Goal: Task Accomplishment & Management: Complete application form

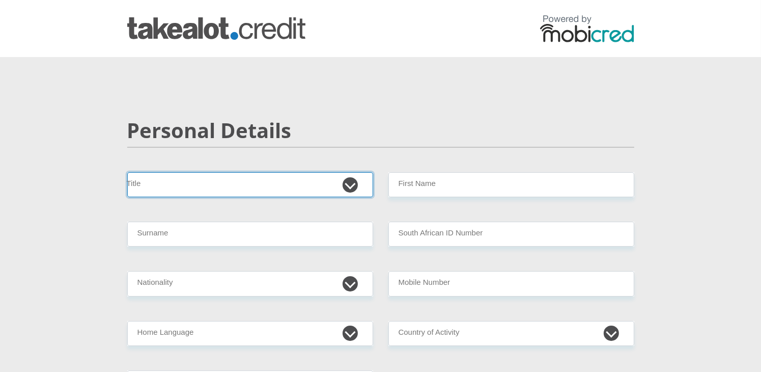
click at [292, 189] on select "Mr Ms Mrs Dr [PERSON_NAME]" at bounding box center [250, 184] width 246 height 25
select select "Mr"
click at [127, 172] on select "Mr Ms Mrs Dr [PERSON_NAME]" at bounding box center [250, 184] width 246 height 25
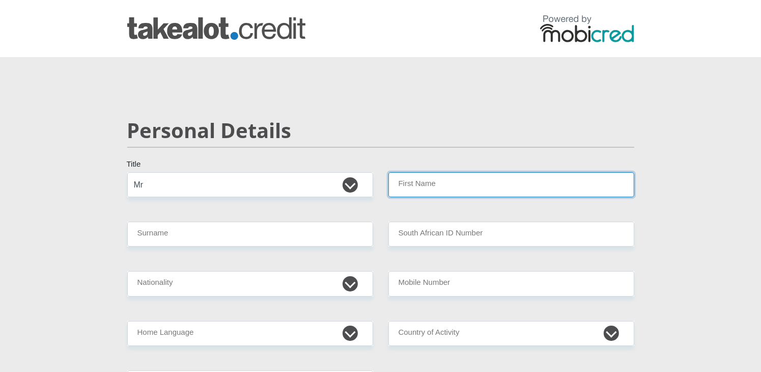
click at [450, 184] on input "First Name" at bounding box center [511, 184] width 246 height 25
type input "mzikayise"
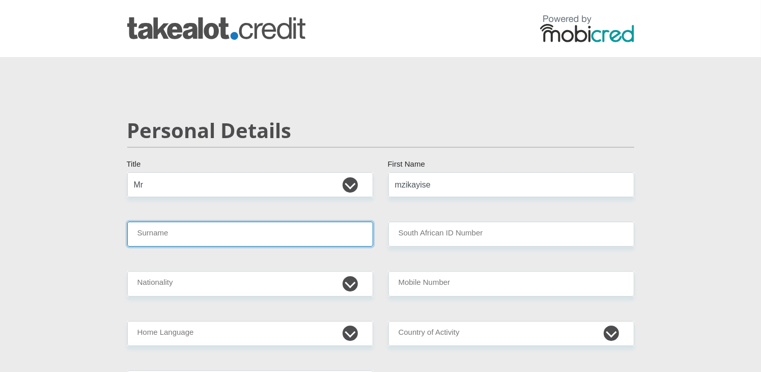
type input "Mpongo"
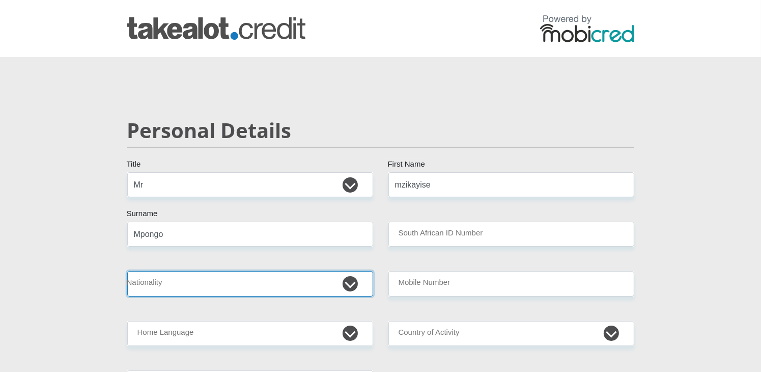
select select "ZAF"
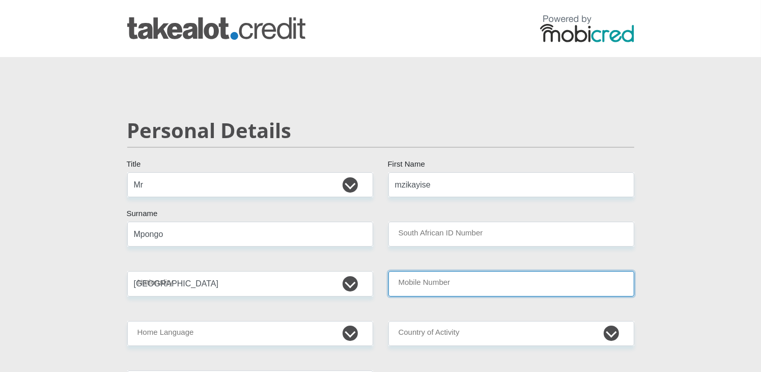
type input "0814641140"
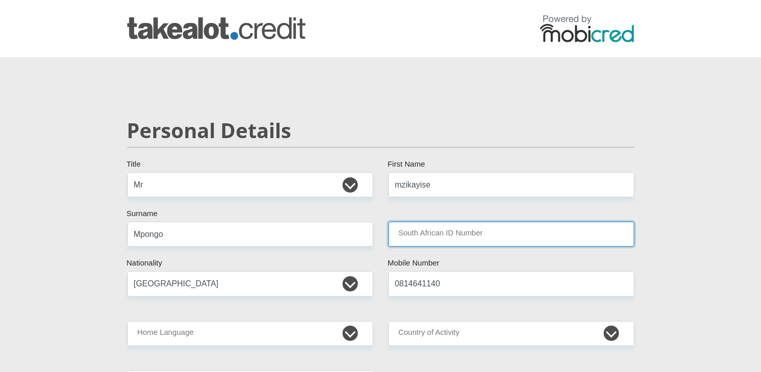
click at [465, 235] on input "South African ID Number" at bounding box center [511, 233] width 246 height 25
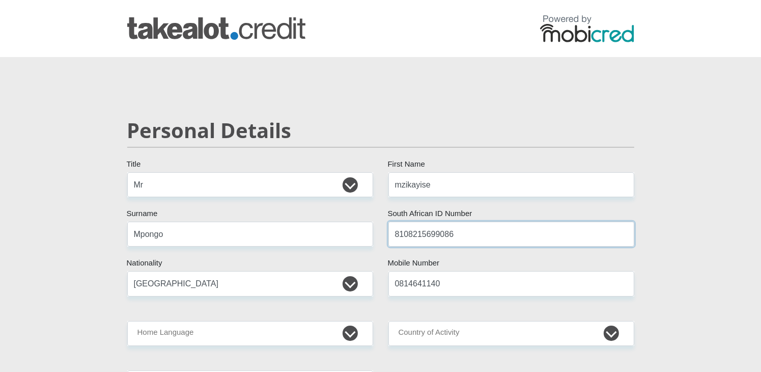
type input "8108215699086"
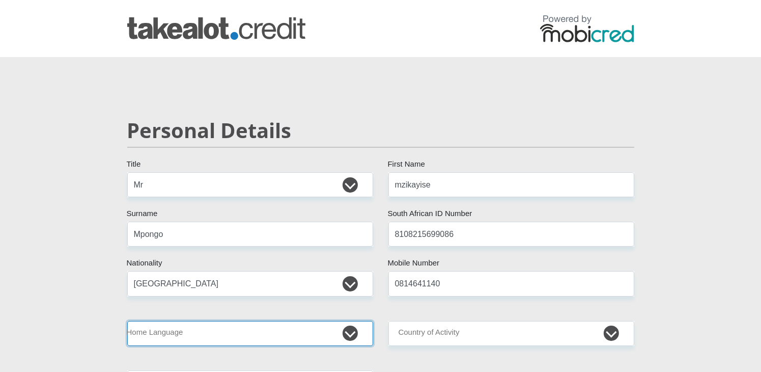
click at [352, 335] on select "Afrikaans English Sepedi South Ndebele Southern Sotho Swati Tsonga Tswana Venda…" at bounding box center [250, 333] width 246 height 25
select select "xho"
click at [127, 321] on select "Afrikaans English Sepedi South Ndebele Southern Sotho Swati Tsonga Tswana Venda…" at bounding box center [250, 333] width 246 height 25
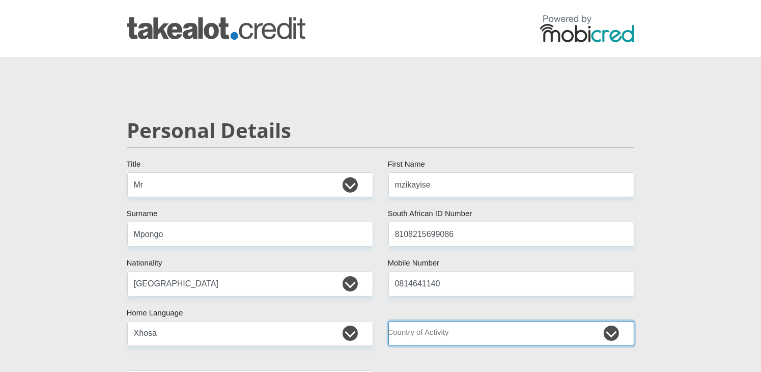
click at [613, 330] on select "[GEOGRAPHIC_DATA] [GEOGRAPHIC_DATA] [GEOGRAPHIC_DATA] [GEOGRAPHIC_DATA] [GEOGRA…" at bounding box center [511, 333] width 246 height 25
select select "ZAF"
click at [388, 321] on select "[GEOGRAPHIC_DATA] [GEOGRAPHIC_DATA] [GEOGRAPHIC_DATA] [GEOGRAPHIC_DATA] [GEOGRA…" at bounding box center [511, 333] width 246 height 25
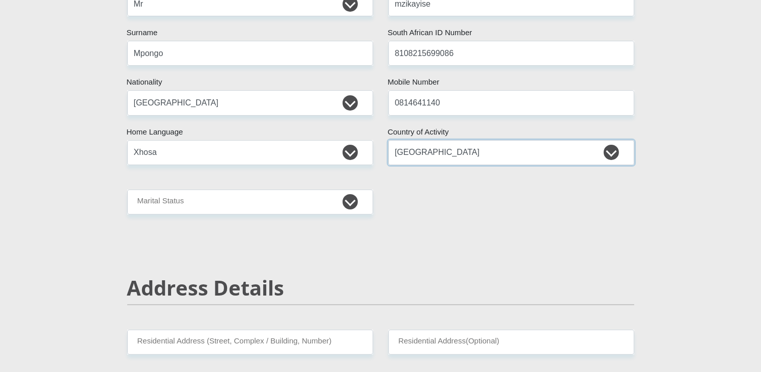
scroll to position [204, 0]
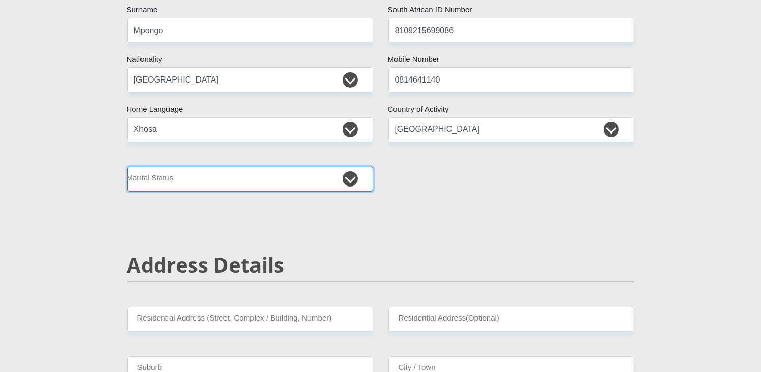
click at [354, 180] on select "Married ANC Single Divorced Widowed Married COP or Customary Law" at bounding box center [250, 178] width 246 height 25
select select "2"
click at [127, 166] on select "Married ANC Single Divorced Widowed Married COP or Customary Law" at bounding box center [250, 178] width 246 height 25
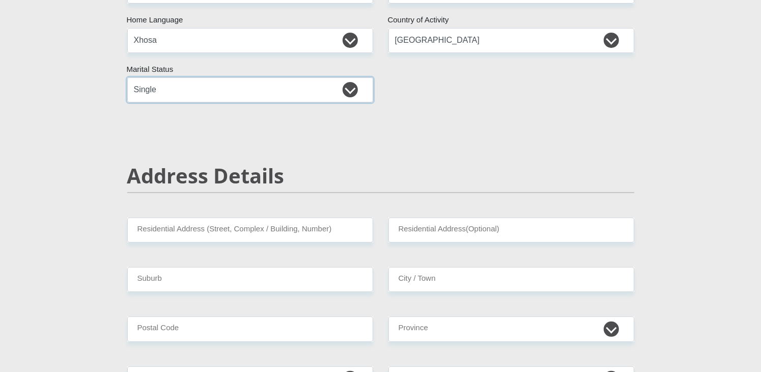
scroll to position [305, 0]
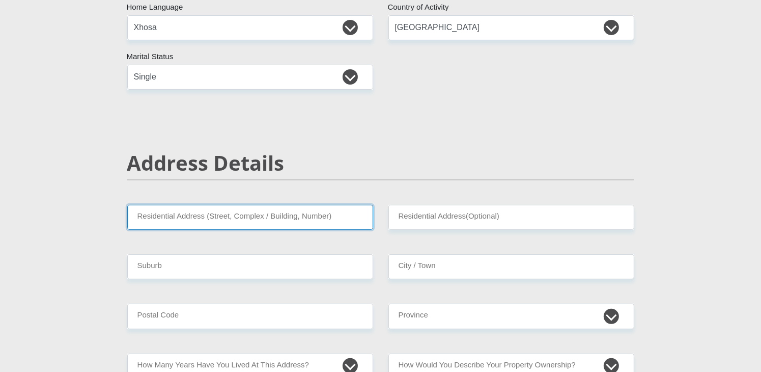
click at [328, 215] on input "Residential Address (Street, Complex / Building, Number)" at bounding box center [250, 217] width 246 height 25
type input "[STREET_ADDRESS]"
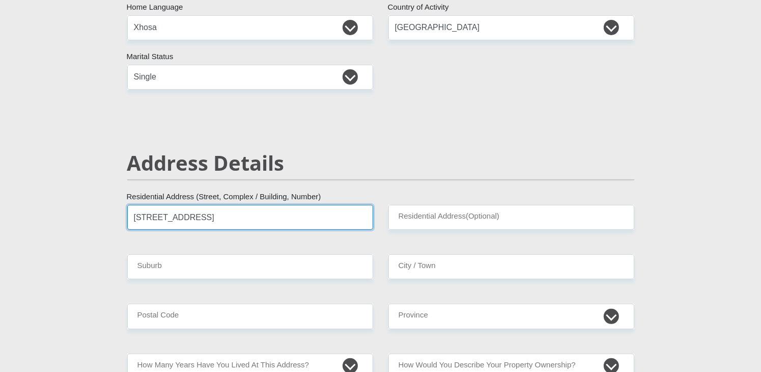
type input "[STREET_ADDRESS]"
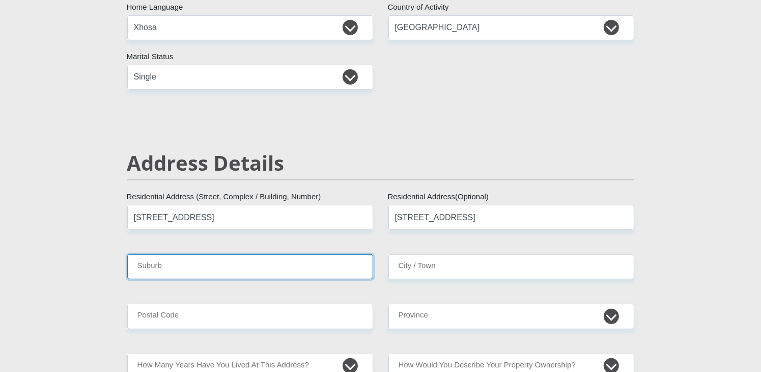
type input "[GEOGRAPHIC_DATA]"
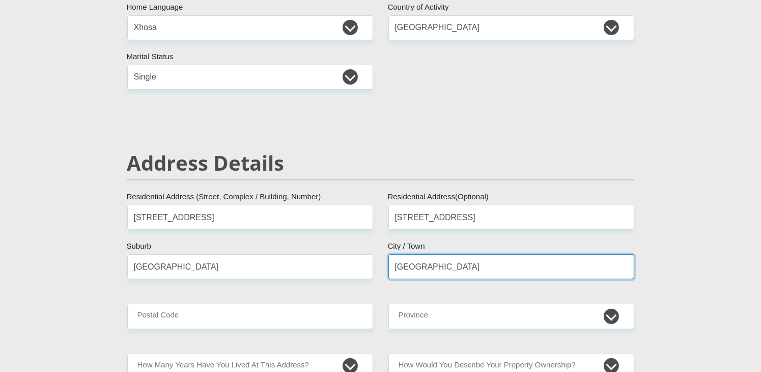
type input "7785"
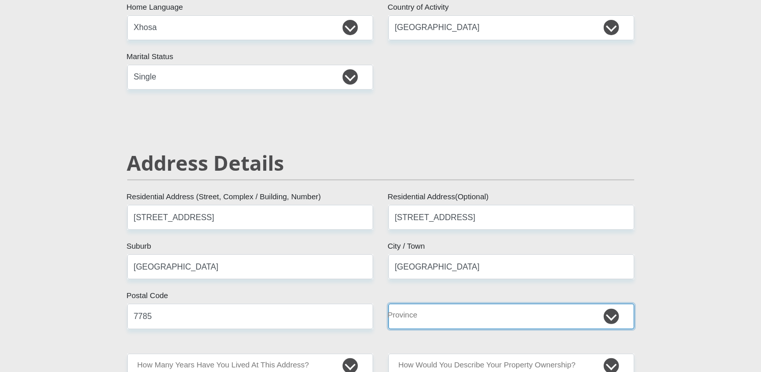
click at [617, 316] on select "Eastern Cape Free State [GEOGRAPHIC_DATA] [GEOGRAPHIC_DATA][DATE] [GEOGRAPHIC_D…" at bounding box center [511, 315] width 246 height 25
select select "Western Cape"
click at [388, 303] on select "Eastern Cape Free State [GEOGRAPHIC_DATA] [GEOGRAPHIC_DATA][DATE] [GEOGRAPHIC_D…" at bounding box center [511, 315] width 246 height 25
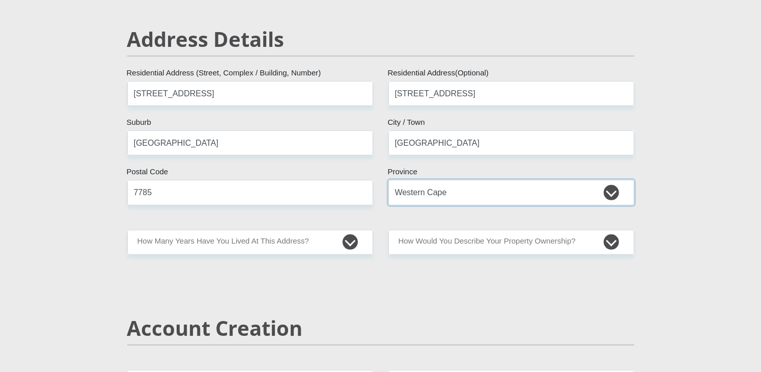
scroll to position [458, 0]
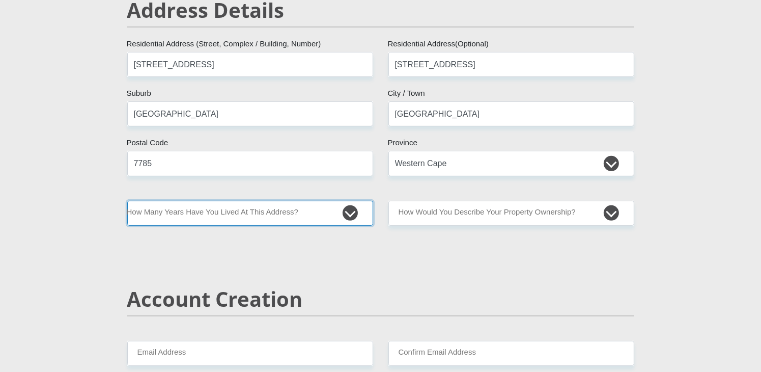
click at [349, 211] on select "less than 1 year 1-3 years 3-5 years 5+ years" at bounding box center [250, 213] width 246 height 25
select select "5"
click at [127, 201] on select "less than 1 year 1-3 years 3-5 years 5+ years" at bounding box center [250, 213] width 246 height 25
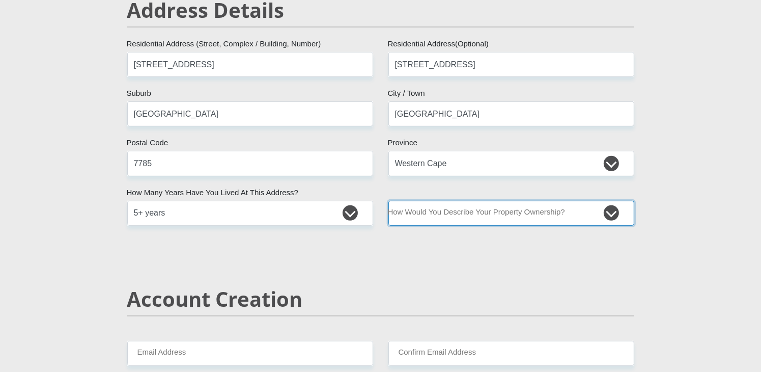
click at [611, 211] on select "Owned Rented Family Owned Company Dwelling" at bounding box center [511, 213] width 246 height 25
select select "parents"
click at [388, 201] on select "Owned Rented Family Owned Company Dwelling" at bounding box center [511, 213] width 246 height 25
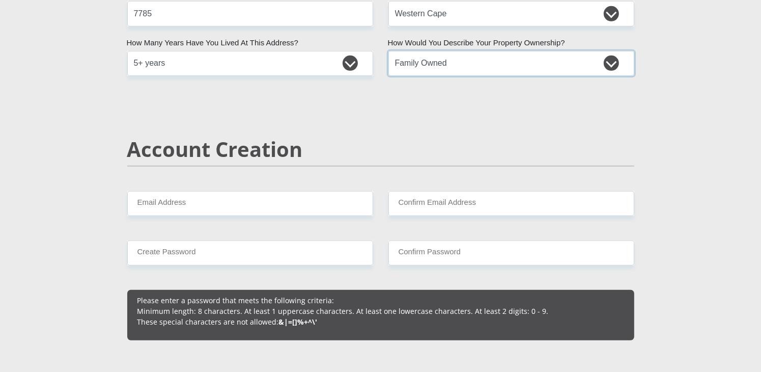
scroll to position [611, 0]
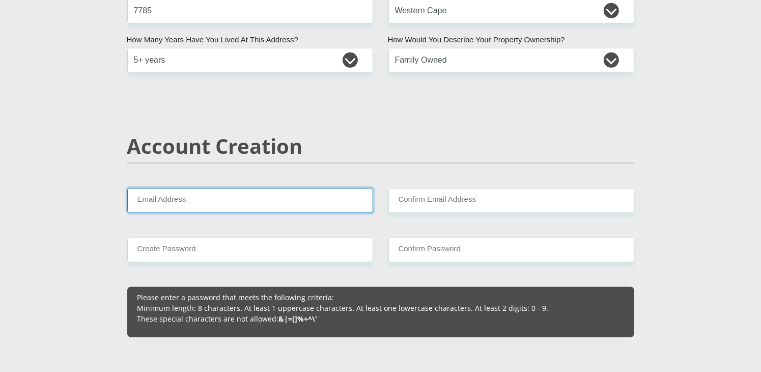
click at [297, 200] on input "Email Address" at bounding box center [250, 200] width 246 height 25
type input "[EMAIL_ADDRESS][DOMAIN_NAME]"
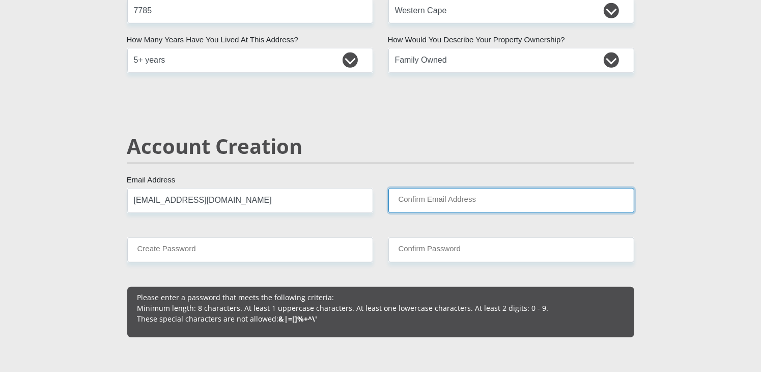
type input "[EMAIL_ADDRESS][DOMAIN_NAME]"
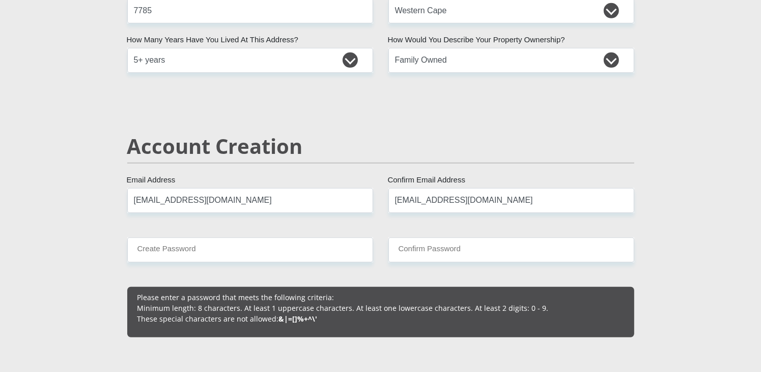
type input "0814641140"
type input "ML"
type input "Mpongo"
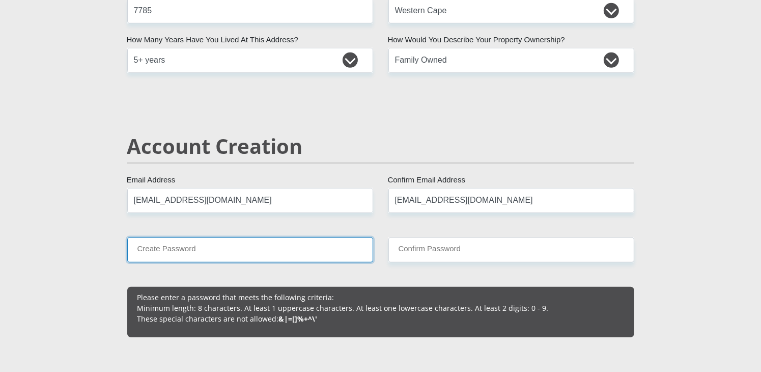
click at [270, 251] on input "Create Password" at bounding box center [250, 249] width 246 height 25
type input "MpoLo2019"
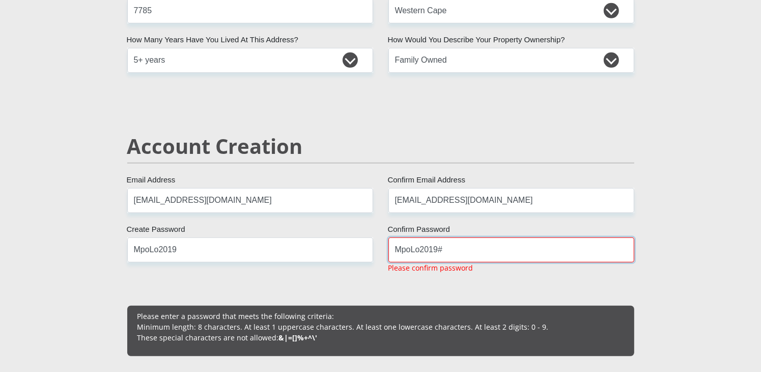
type input "MpoLo2019#"
click at [181, 247] on input "MpoLo2019" at bounding box center [250, 249] width 246 height 25
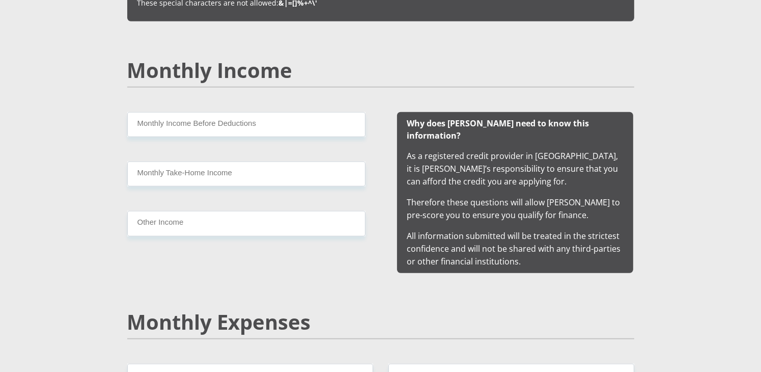
scroll to position [1018, 0]
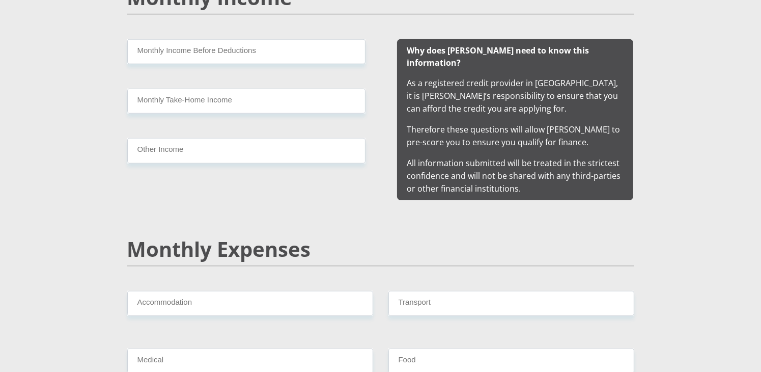
type input "MpoLo2019#"
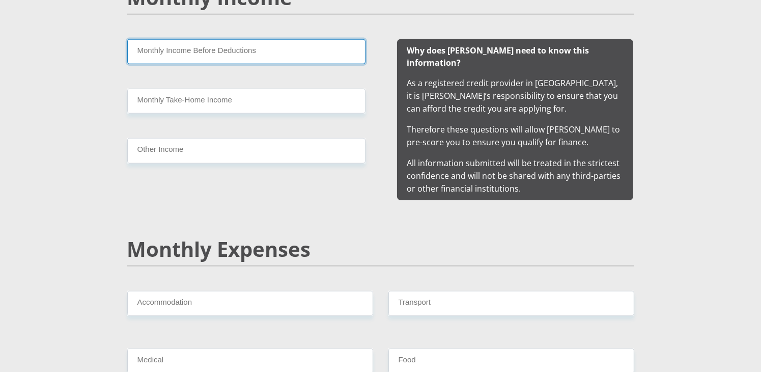
click at [160, 53] on input "Monthly Income Before Deductions" at bounding box center [246, 51] width 238 height 25
type input "26000"
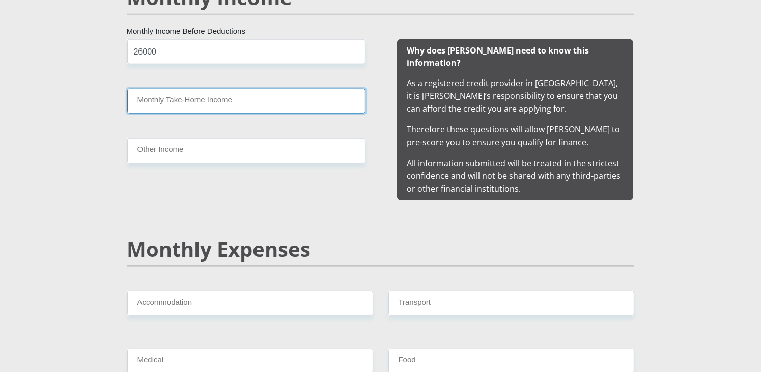
click at [179, 99] on input "Monthly Take-Home Income" at bounding box center [246, 101] width 238 height 25
type input "17000"
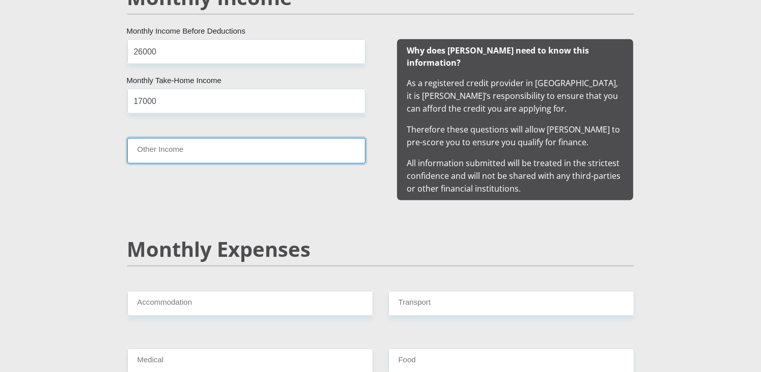
click at [193, 153] on input "Other Income" at bounding box center [246, 150] width 238 height 25
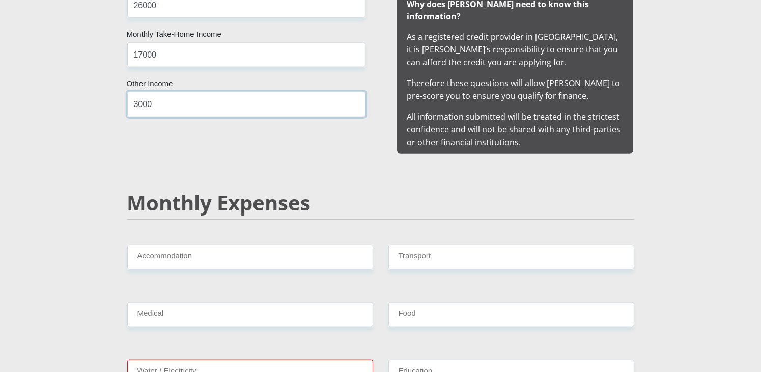
scroll to position [1120, 0]
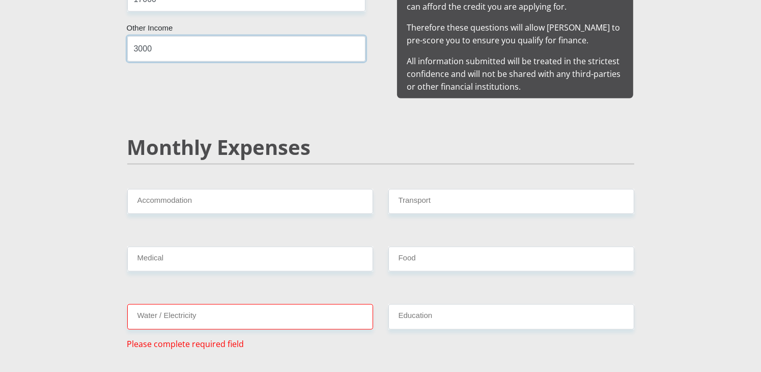
type input "3000"
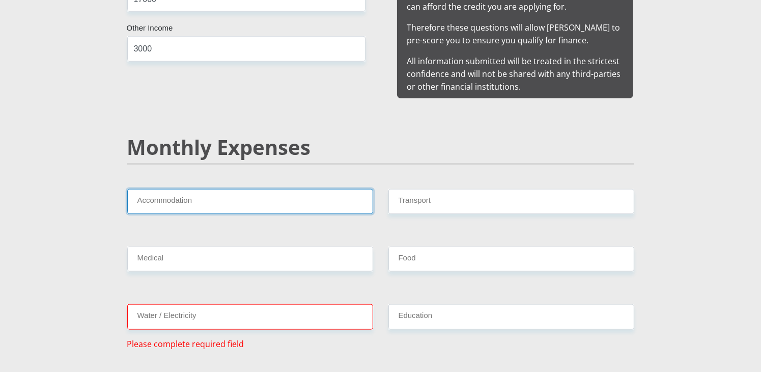
click at [208, 190] on input "Accommodation" at bounding box center [250, 201] width 246 height 25
type input "0"
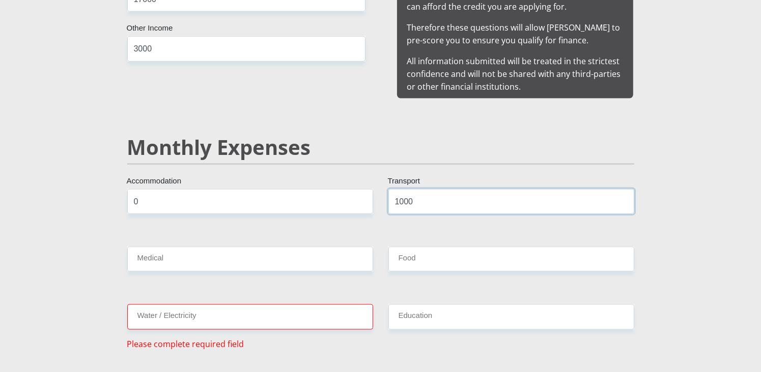
type input "1000"
type input "0"
type input "1000"
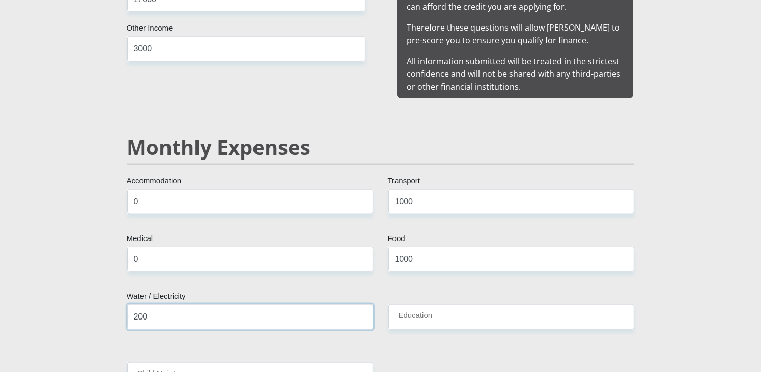
type input "200"
type input "0"
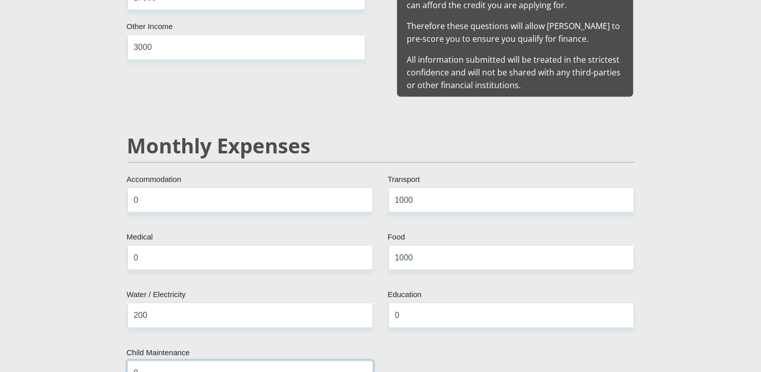
type input "0"
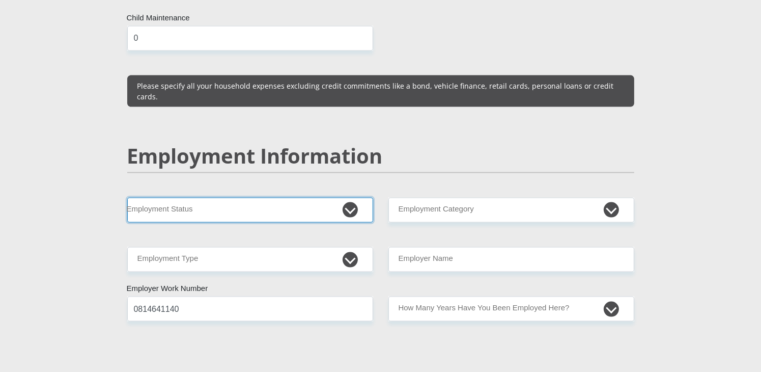
click at [353, 198] on select "Permanent/Full-time Part-time/Casual [DEMOGRAPHIC_DATA] Worker Self-Employed Ho…" at bounding box center [250, 210] width 246 height 25
select select "1"
click at [127, 198] on select "Permanent/Full-time Part-time/Casual [DEMOGRAPHIC_DATA] Worker Self-Employed Ho…" at bounding box center [250, 210] width 246 height 25
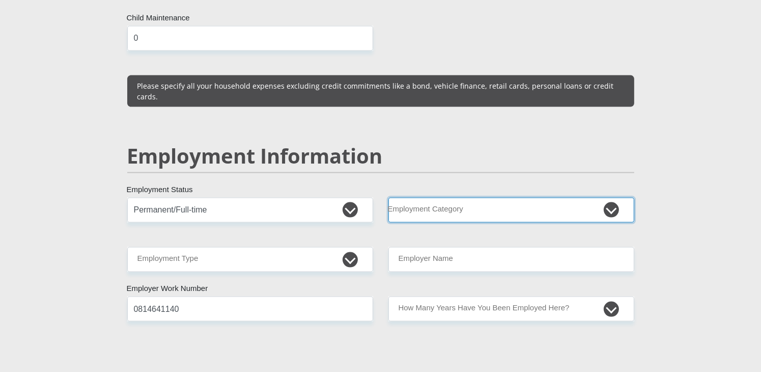
click at [615, 198] on select "AGRICULTURE ALCOHOL & TOBACCO CONSTRUCTION MATERIALS METALLURGY EQUIPMENT FOR R…" at bounding box center [511, 210] width 246 height 25
